Goal: Information Seeking & Learning: Learn about a topic

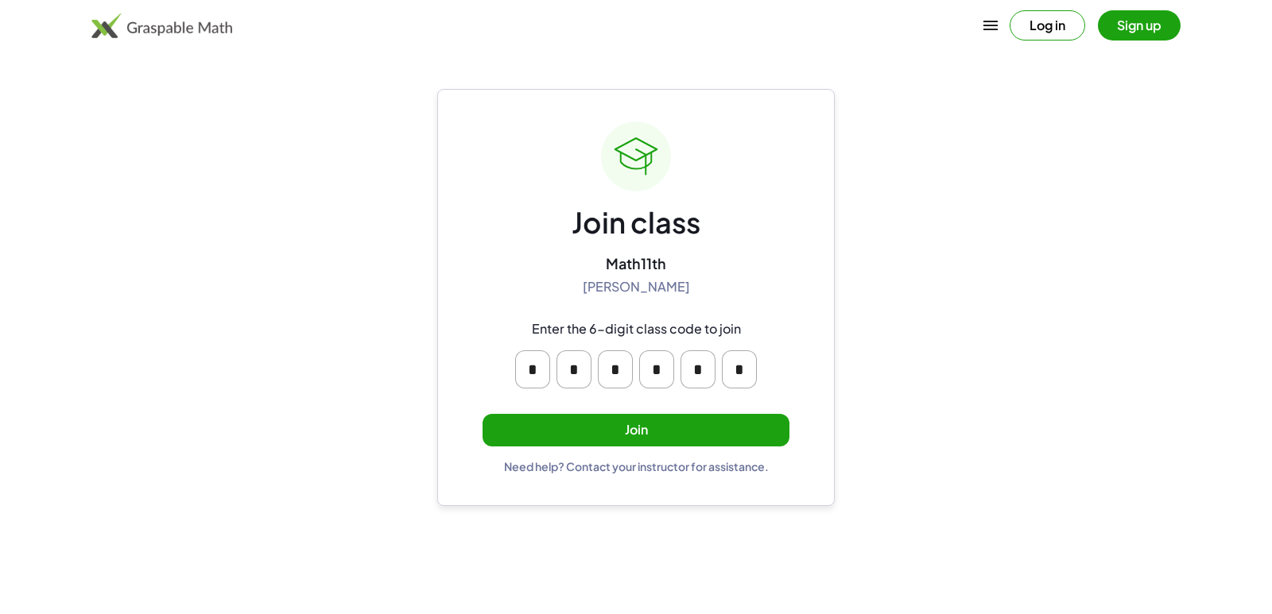
drag, startPoint x: 503, startPoint y: 374, endPoint x: 515, endPoint y: 371, distance: 12.3
click at [505, 374] on div "* * * * * *" at bounding box center [635, 370] width 305 height 64
click at [526, 366] on input "*" at bounding box center [532, 369] width 35 height 38
click at [601, 424] on button "Join" at bounding box center [635, 430] width 307 height 33
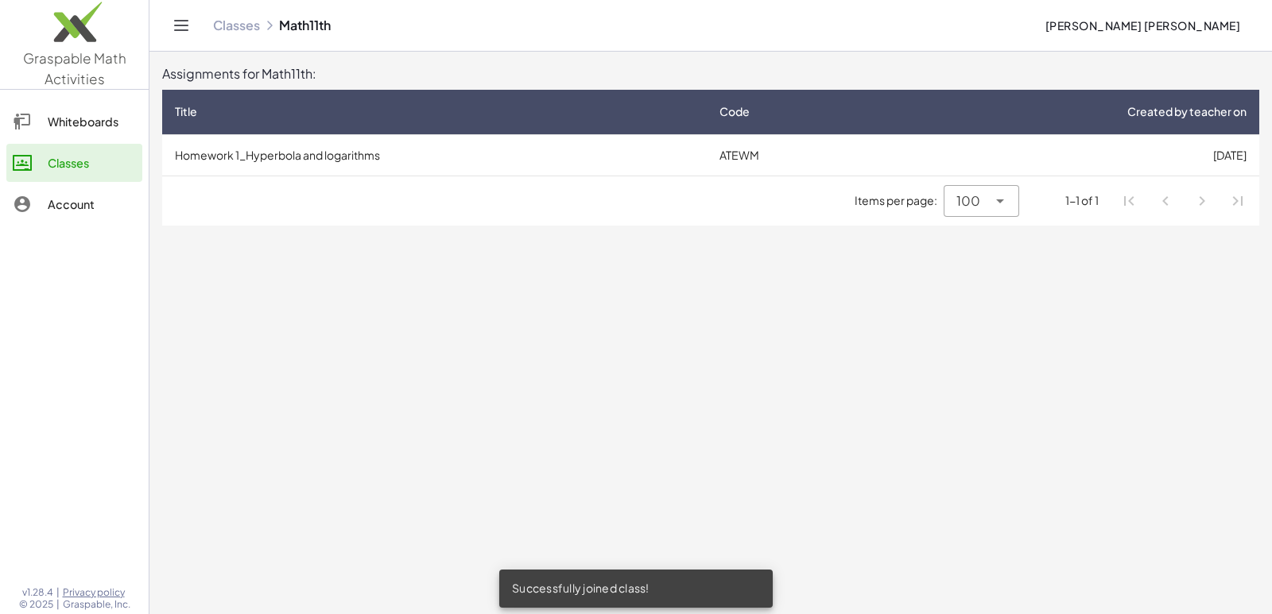
click at [597, 148] on td "Homework 1_Hyperbola and logarithms" at bounding box center [434, 154] width 544 height 41
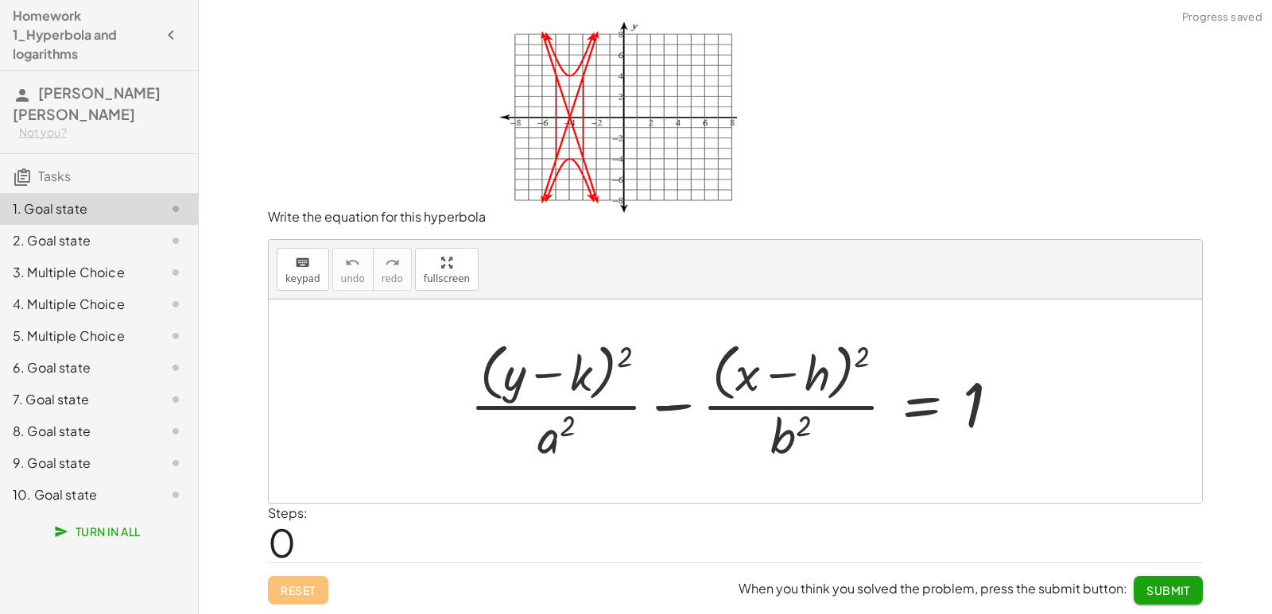
click at [91, 231] on div "2. Goal state" at bounding box center [77, 240] width 128 height 19
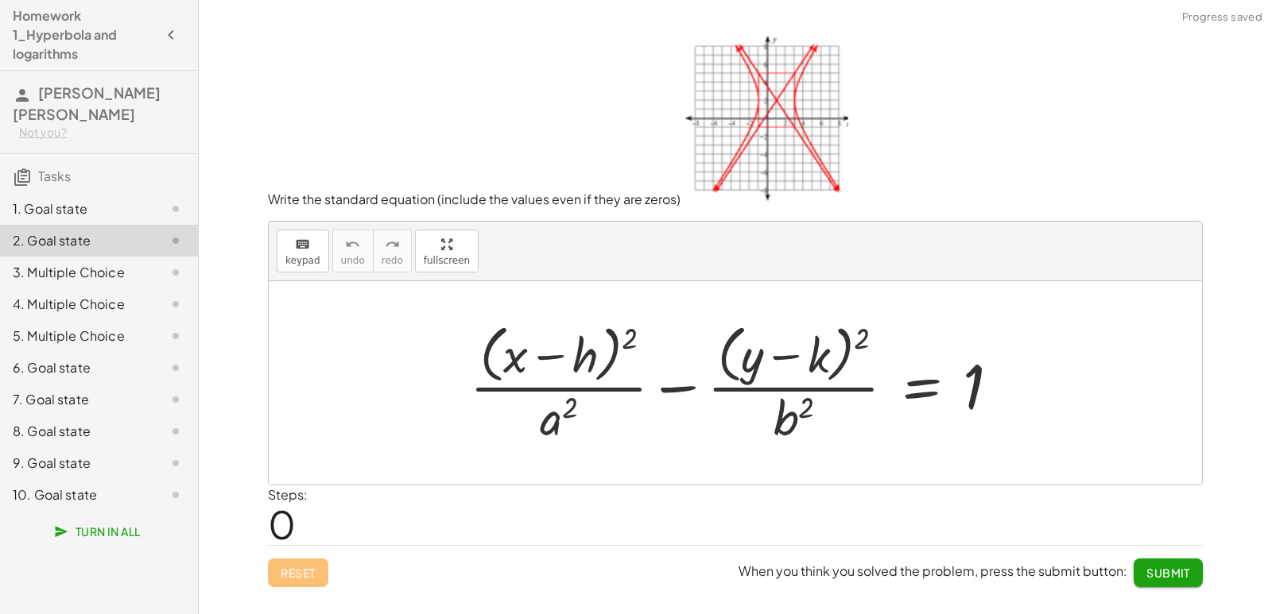
click at [85, 263] on div "3. Multiple Choice" at bounding box center [77, 272] width 128 height 19
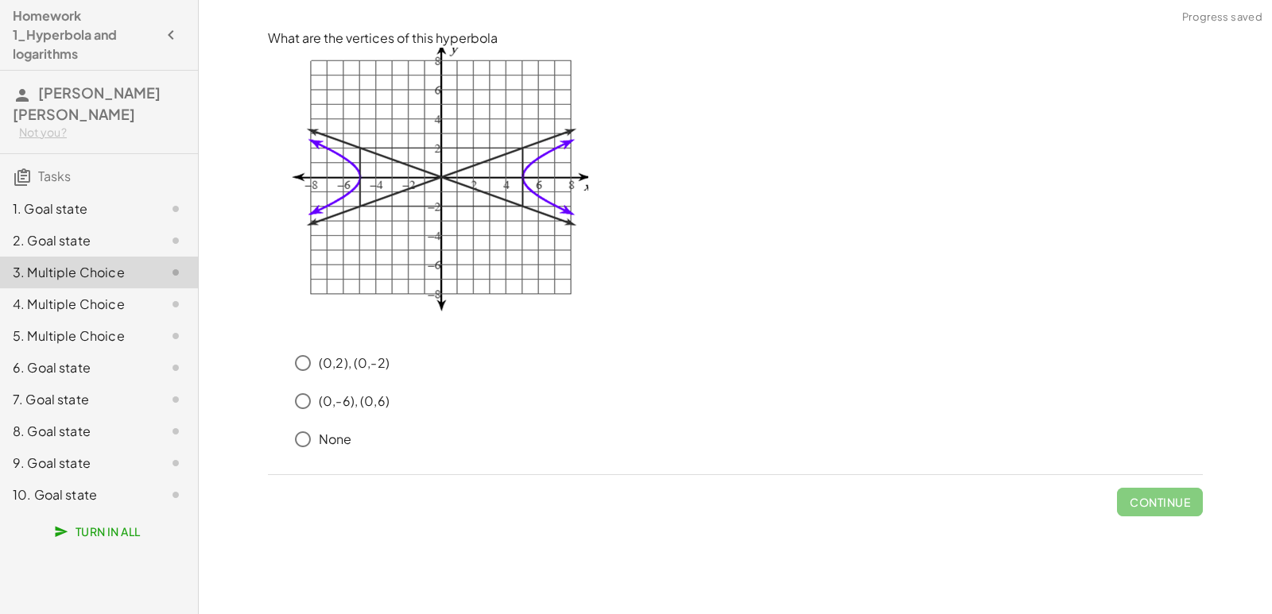
click at [79, 295] on div "4. Multiple Choice" at bounding box center [77, 304] width 128 height 19
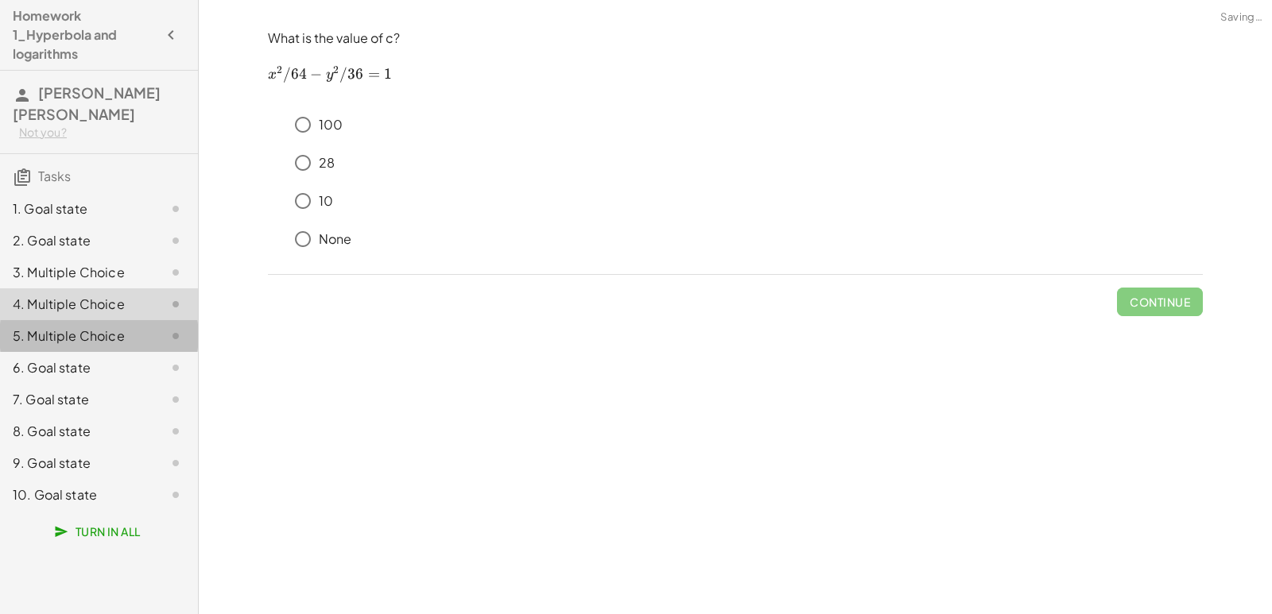
click at [72, 327] on div "5. Multiple Choice" at bounding box center [77, 336] width 128 height 19
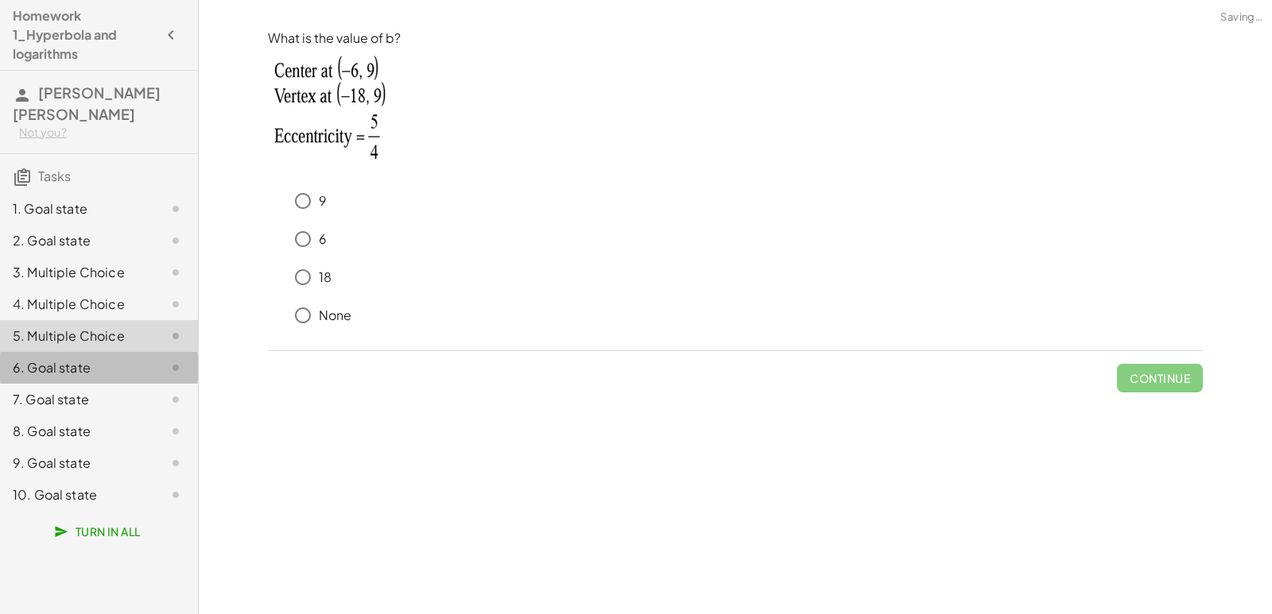
click at [62, 358] on div "6. Goal state" at bounding box center [77, 367] width 128 height 19
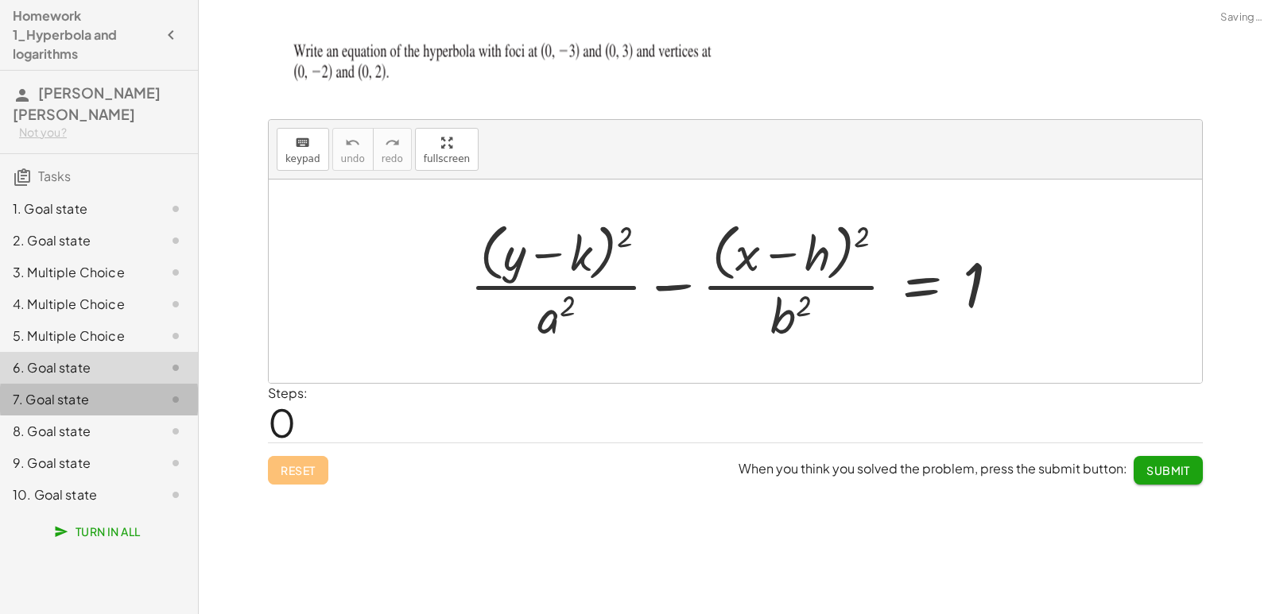
click at [57, 390] on div "7. Goal state" at bounding box center [77, 399] width 128 height 19
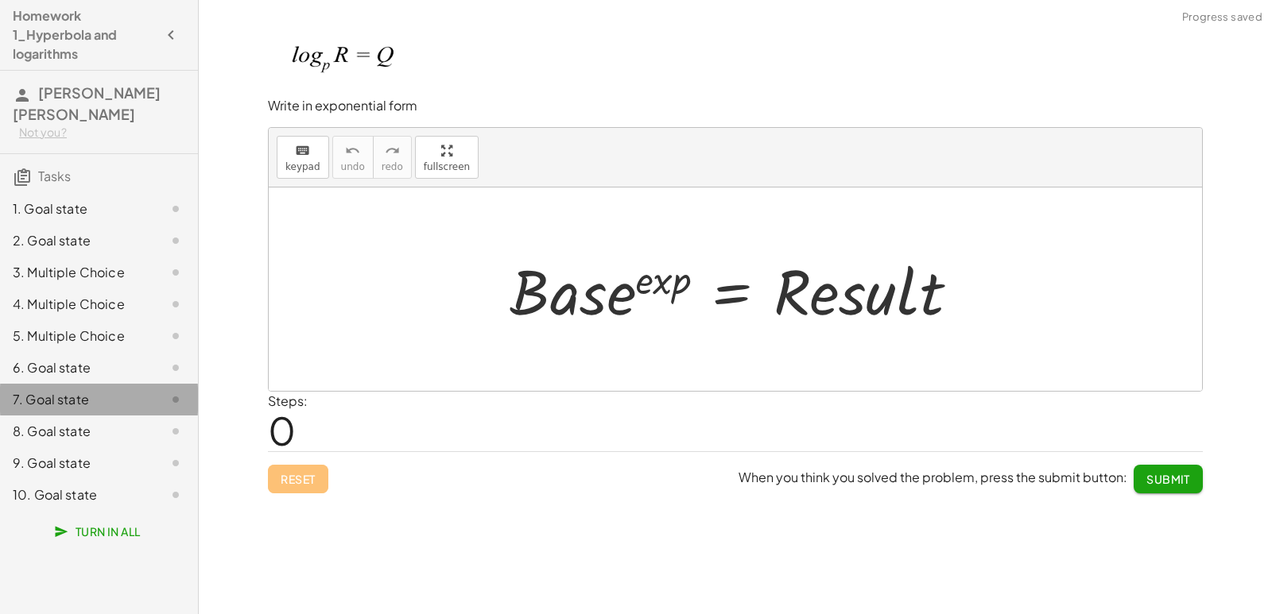
click at [64, 395] on div "7. Goal state" at bounding box center [99, 400] width 198 height 32
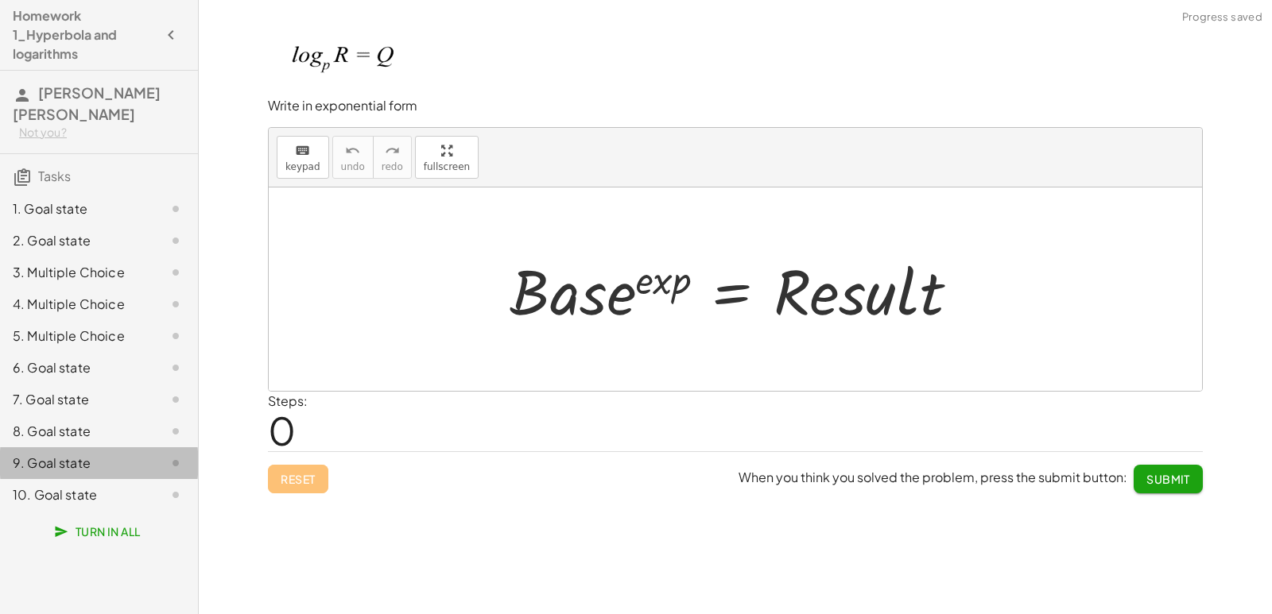
click at [70, 447] on div "9. Goal state" at bounding box center [99, 463] width 198 height 32
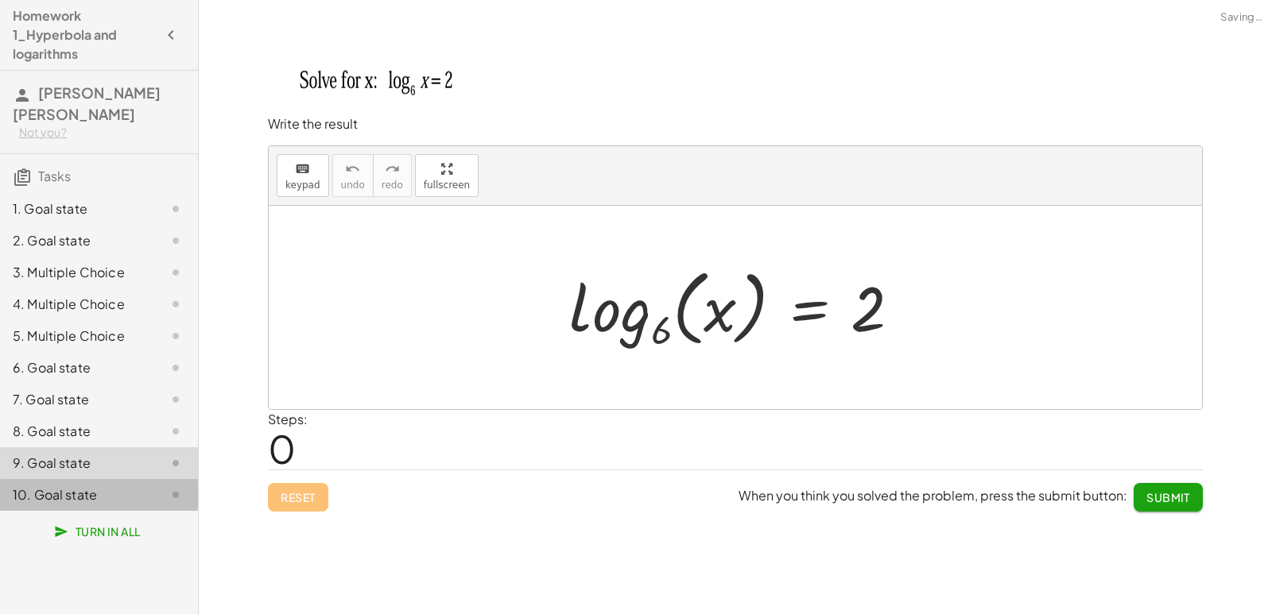
click at [115, 486] on div "10. Goal state" at bounding box center [77, 495] width 128 height 19
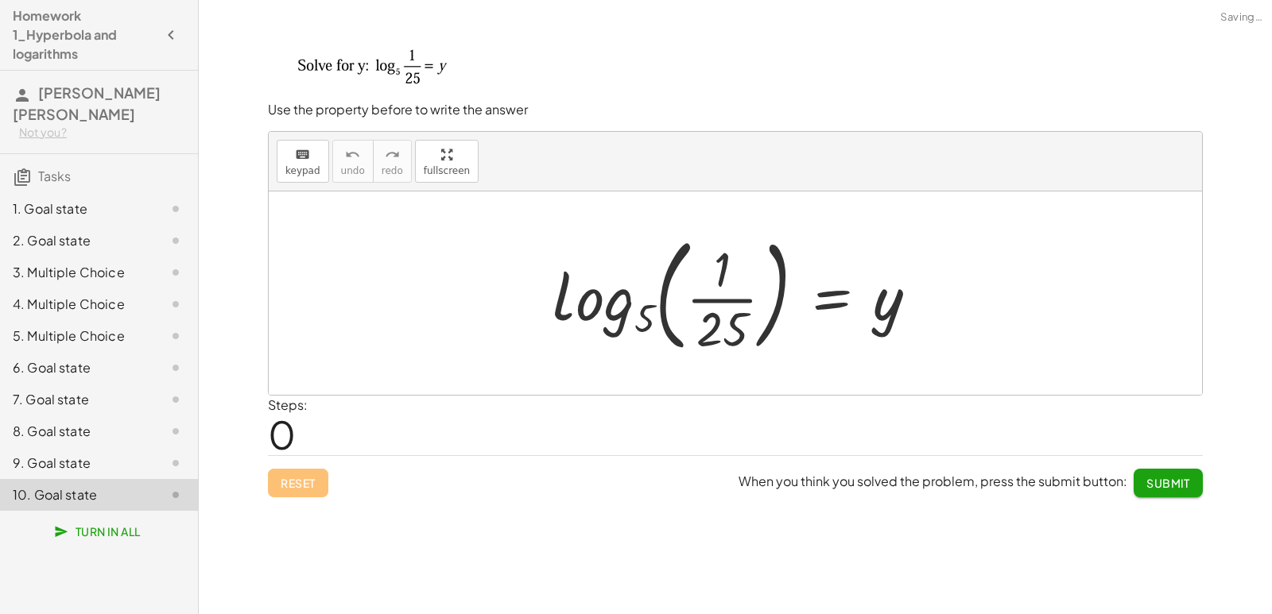
click at [126, 257] on div "1. Goal state" at bounding box center [99, 273] width 198 height 32
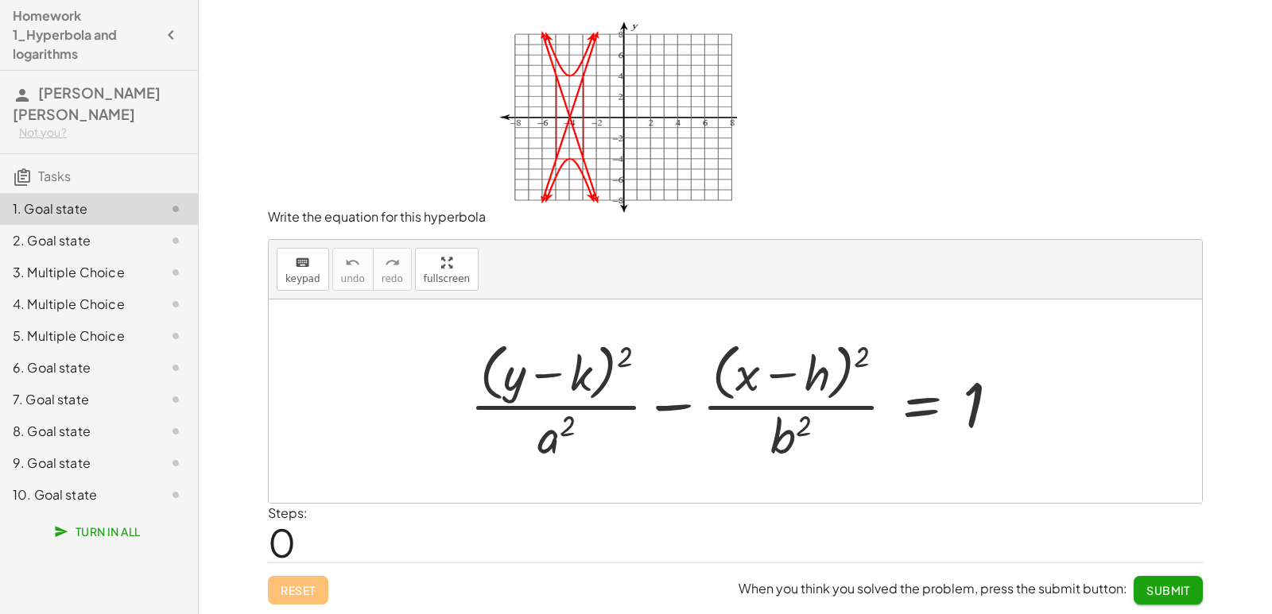
click at [91, 288] on div "2. Goal state" at bounding box center [99, 304] width 198 height 32
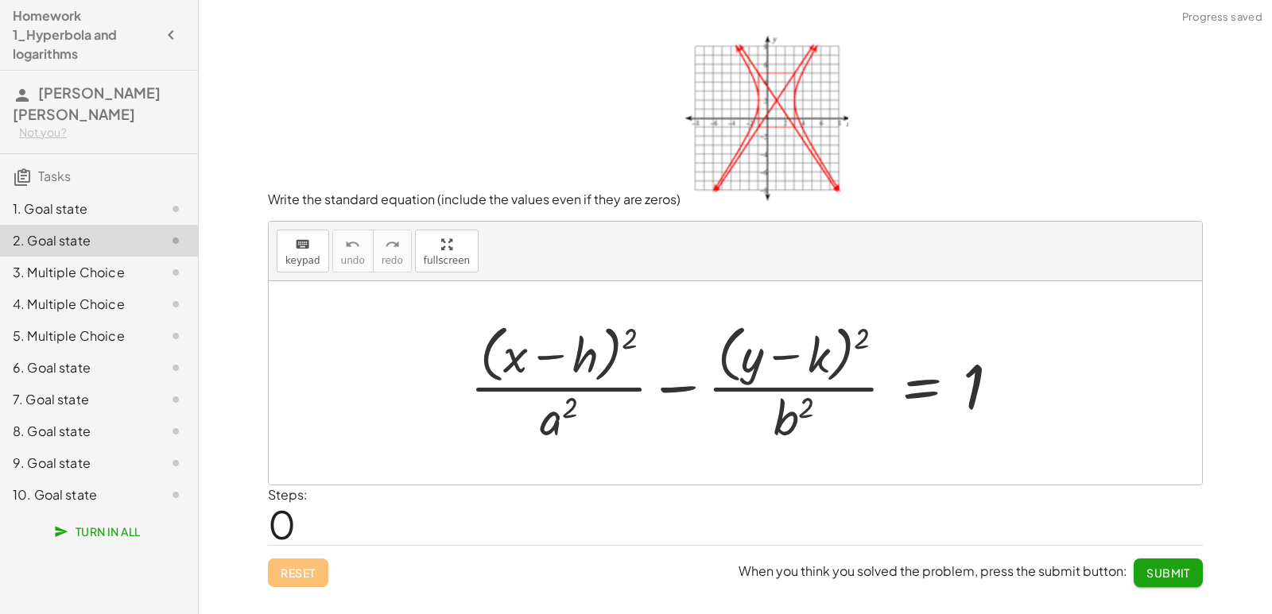
click at [82, 263] on div "3. Multiple Choice" at bounding box center [77, 272] width 128 height 19
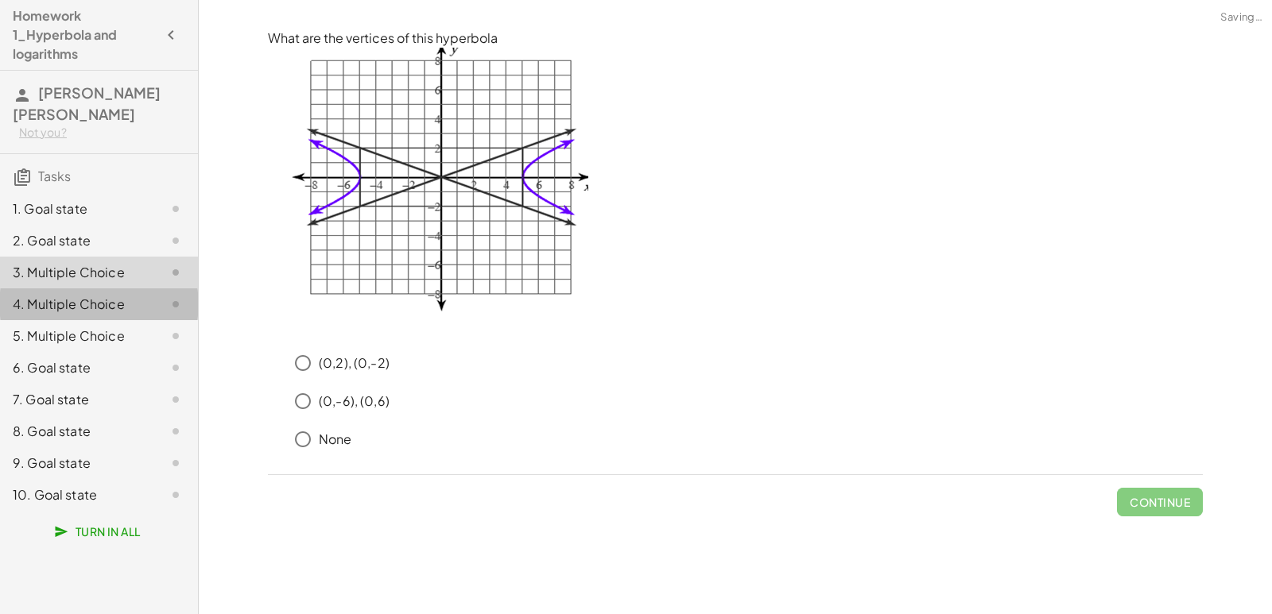
click at [64, 352] on div "4. Multiple Choice" at bounding box center [99, 368] width 198 height 32
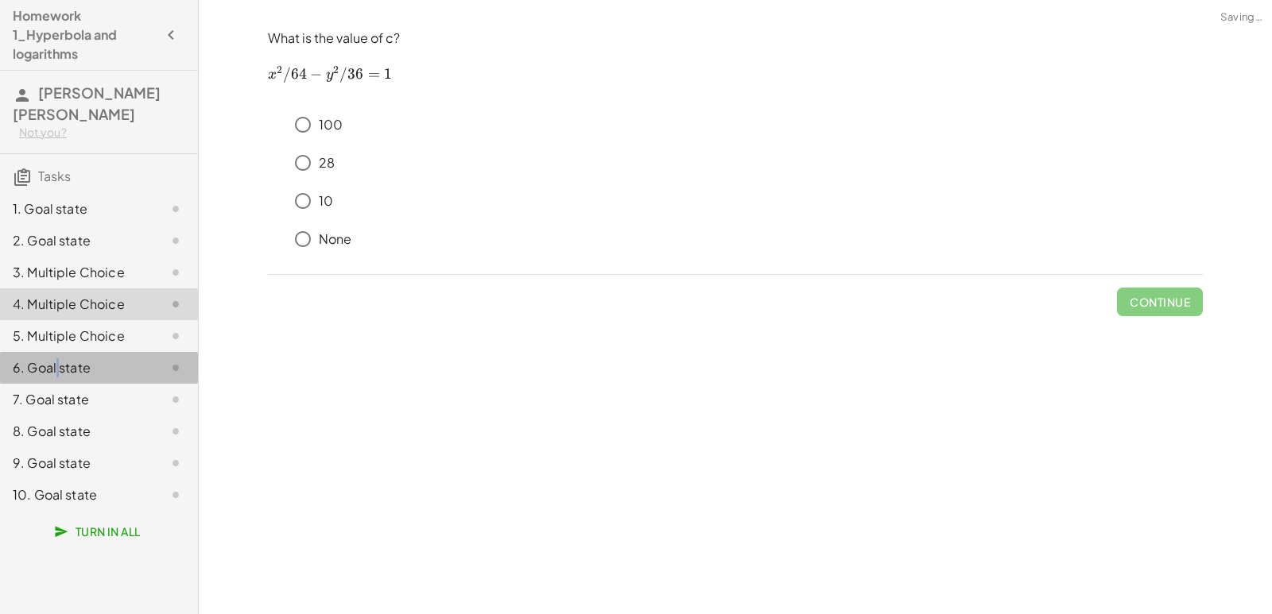
click at [56, 416] on div "6. Goal state" at bounding box center [99, 432] width 198 height 32
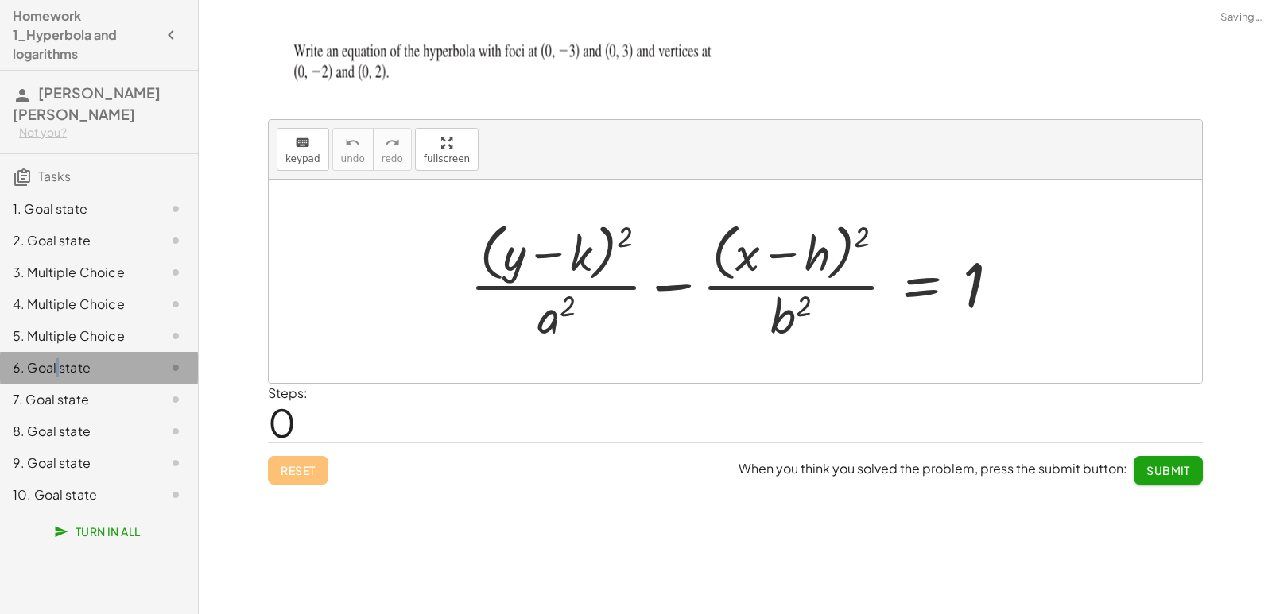
drag, startPoint x: 56, startPoint y: 363, endPoint x: 56, endPoint y: 384, distance: 20.7
click at [56, 364] on div "1. Goal state 2. Goal state 3. Multiple Choice 4. Multiple Choice 5. Multiple C…" at bounding box center [99, 352] width 198 height 331
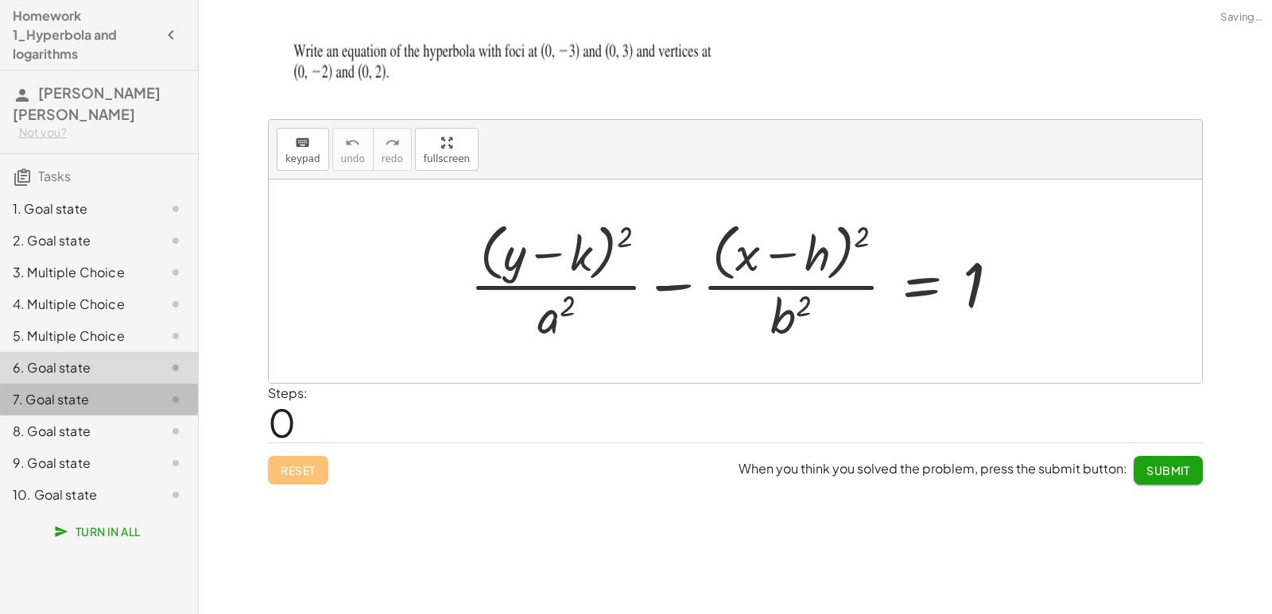
drag, startPoint x: 56, startPoint y: 385, endPoint x: 58, endPoint y: 403, distance: 17.6
click at [56, 447] on div "7. Goal state" at bounding box center [99, 463] width 198 height 32
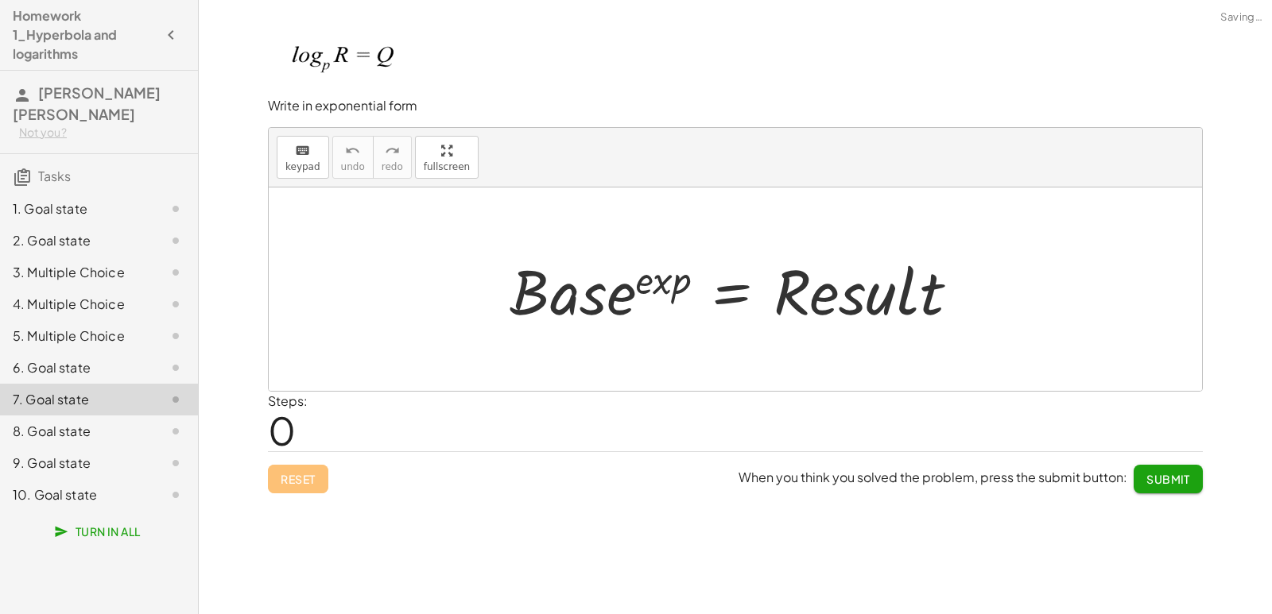
click at [58, 429] on div "1. Goal state 2. Goal state 3. Multiple Choice 4. Multiple Choice 5. Multiple C…" at bounding box center [99, 352] width 198 height 331
click at [60, 454] on div "9. Goal state" at bounding box center [77, 463] width 128 height 19
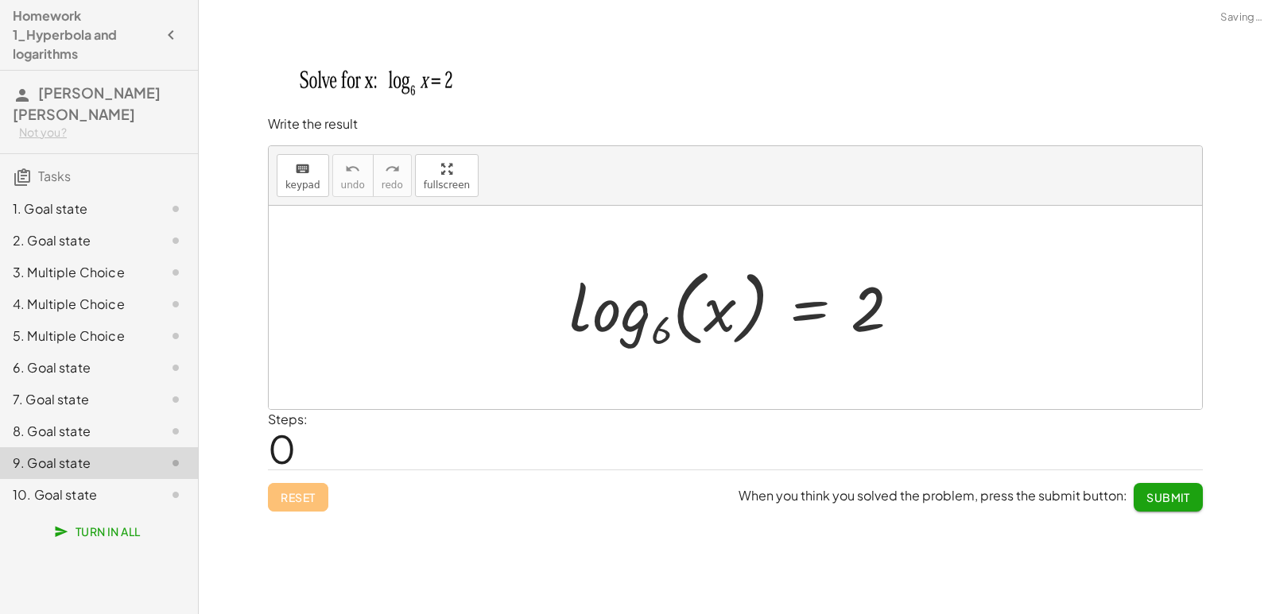
click at [67, 486] on div "10. Goal state" at bounding box center [77, 495] width 128 height 19
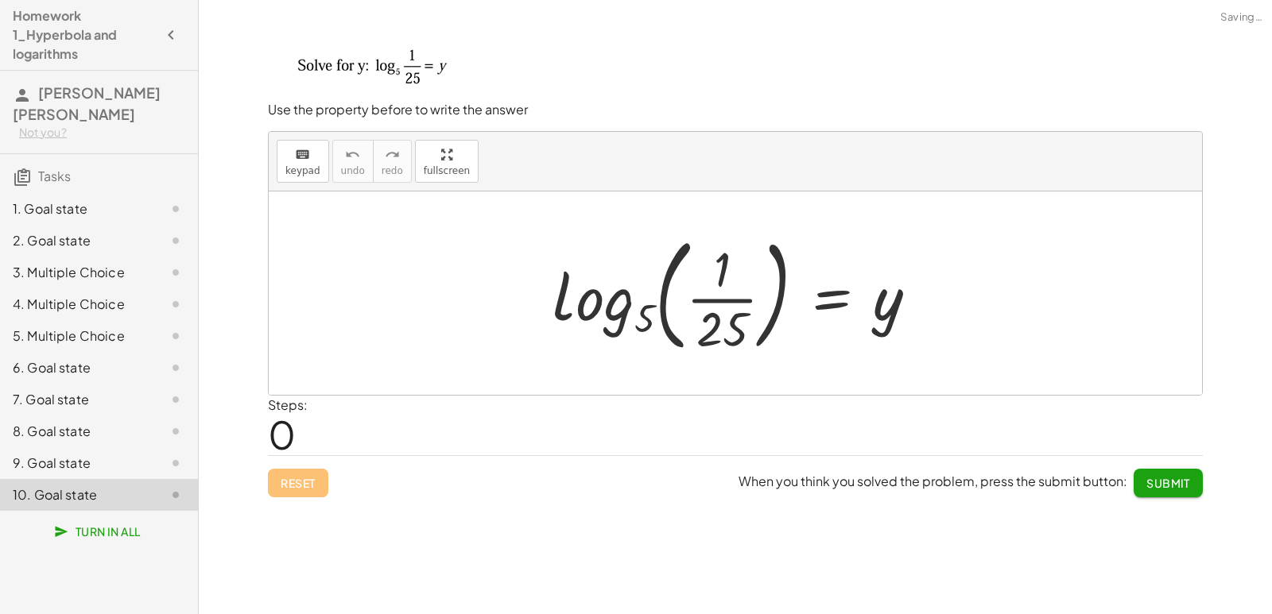
click at [72, 199] on div "1. Goal state" at bounding box center [77, 208] width 128 height 19
